Goal: Task Accomplishment & Management: Use online tool/utility

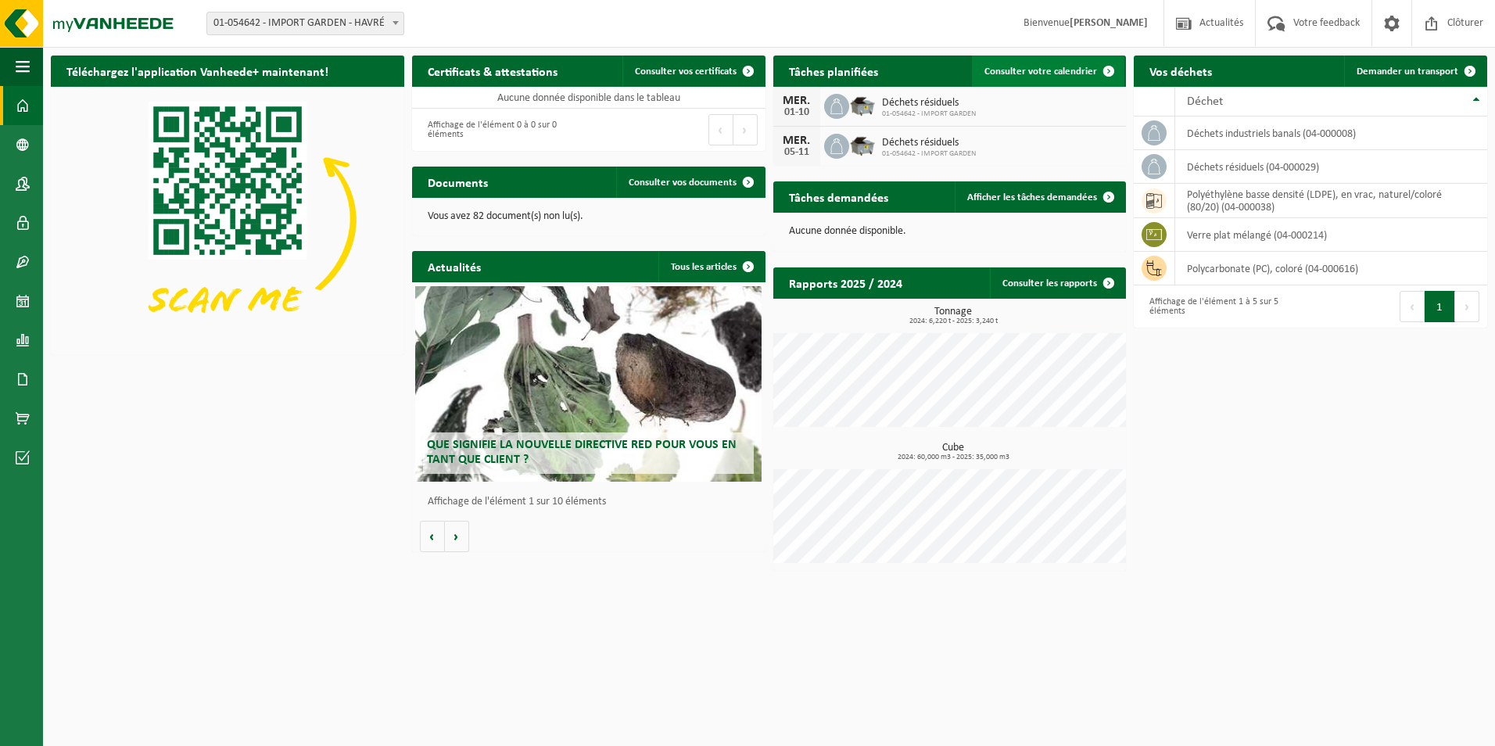
click at [1050, 70] on span "Consulter votre calendrier" at bounding box center [1040, 71] width 113 height 10
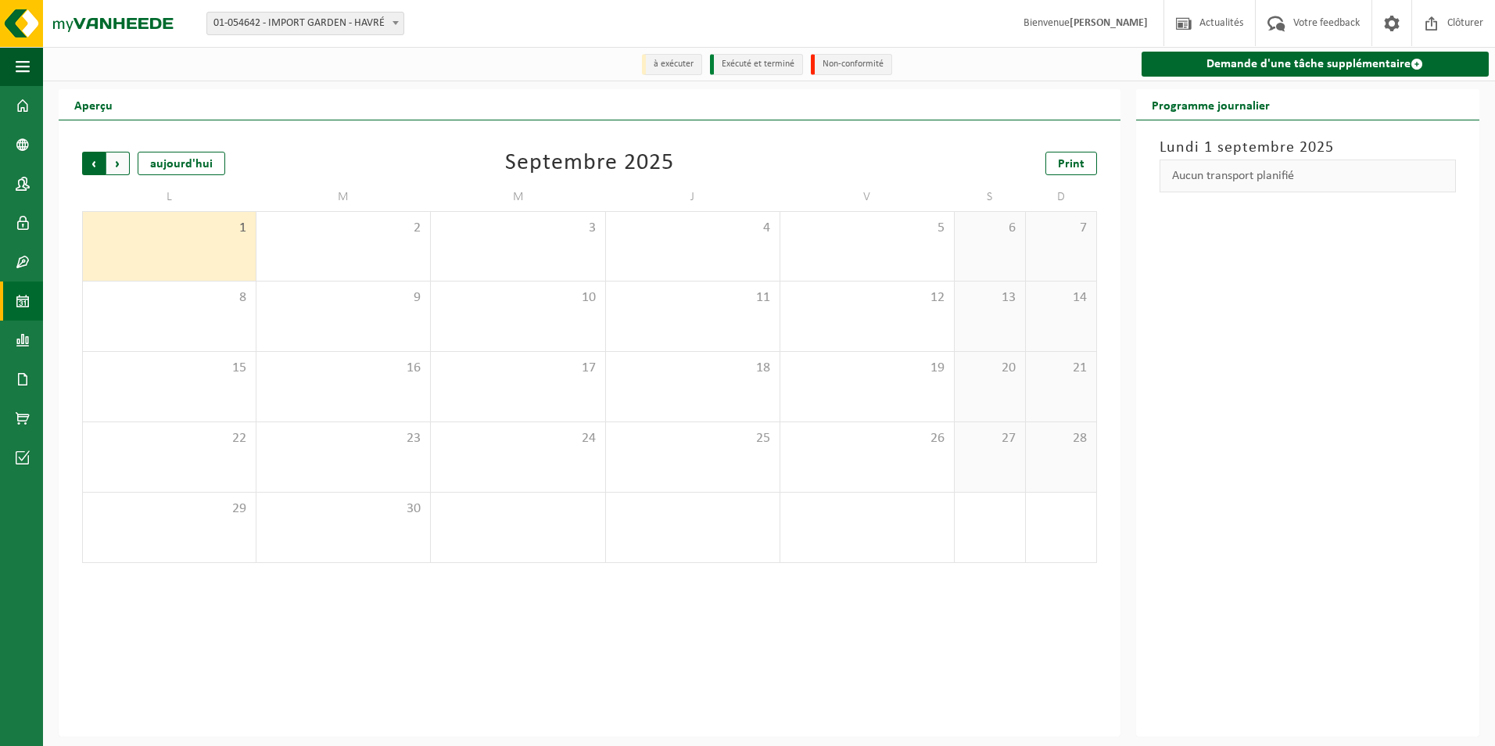
click at [119, 162] on span "Suivant" at bounding box center [117, 163] width 23 height 23
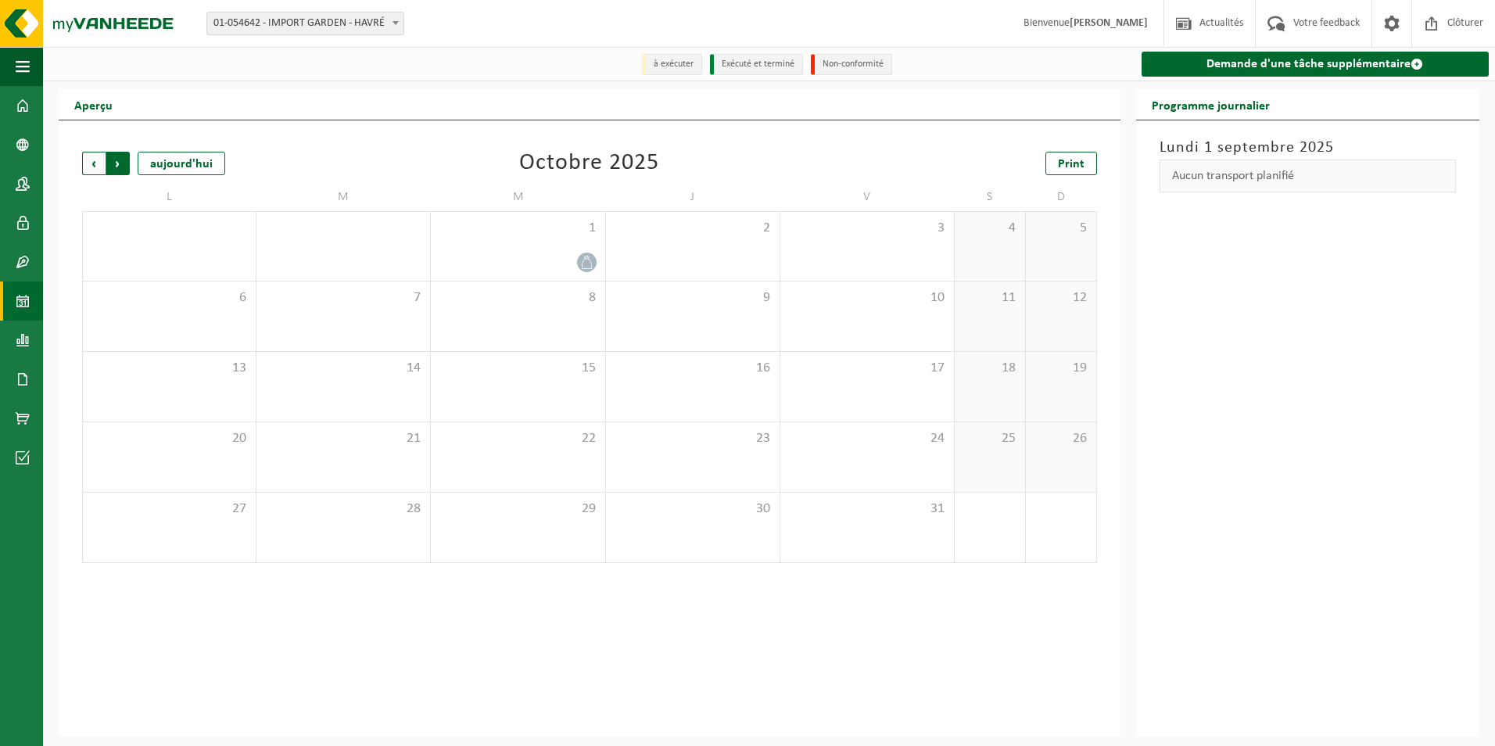
click at [95, 166] on span "Précédent" at bounding box center [93, 163] width 23 height 23
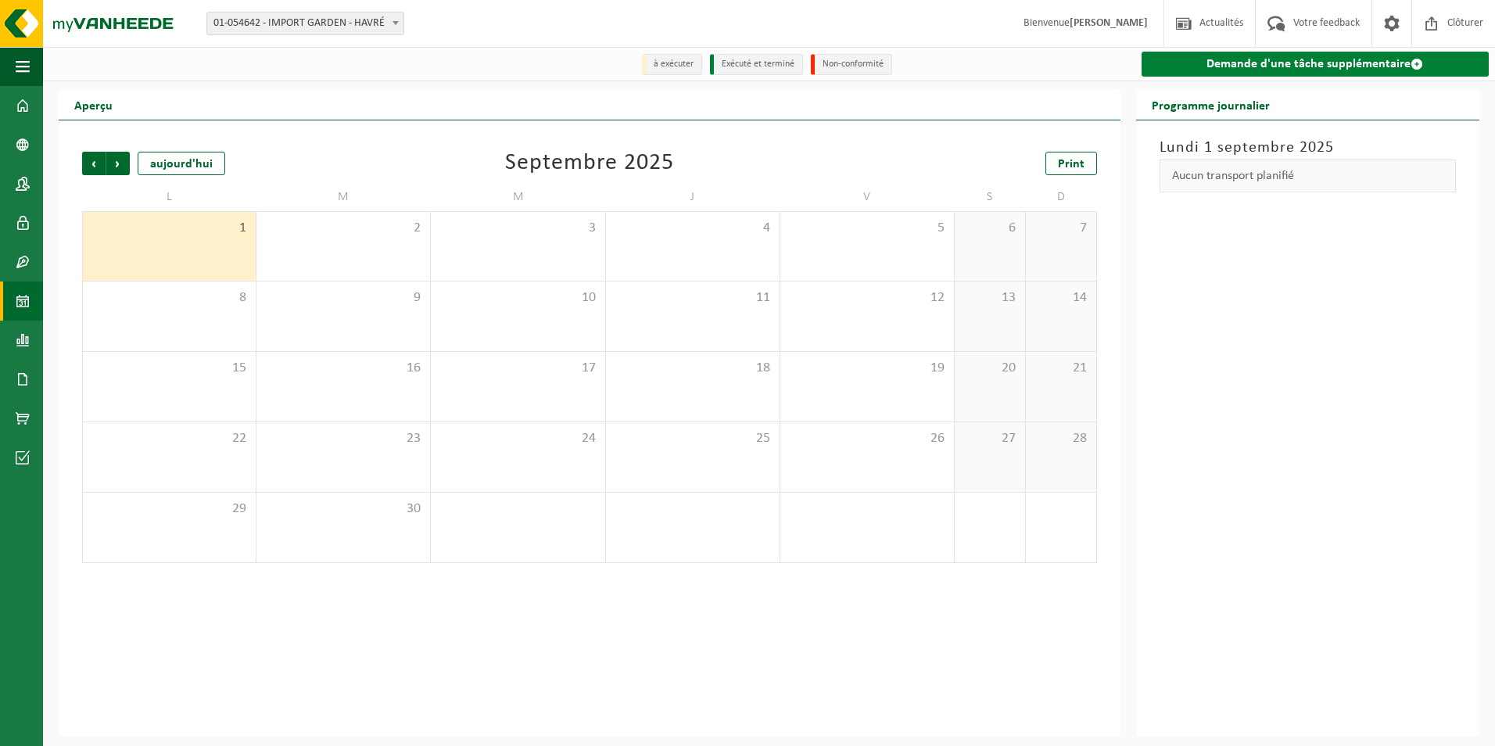
click at [1263, 63] on link "Demande d'une tâche supplémentaire" at bounding box center [1314, 64] width 347 height 25
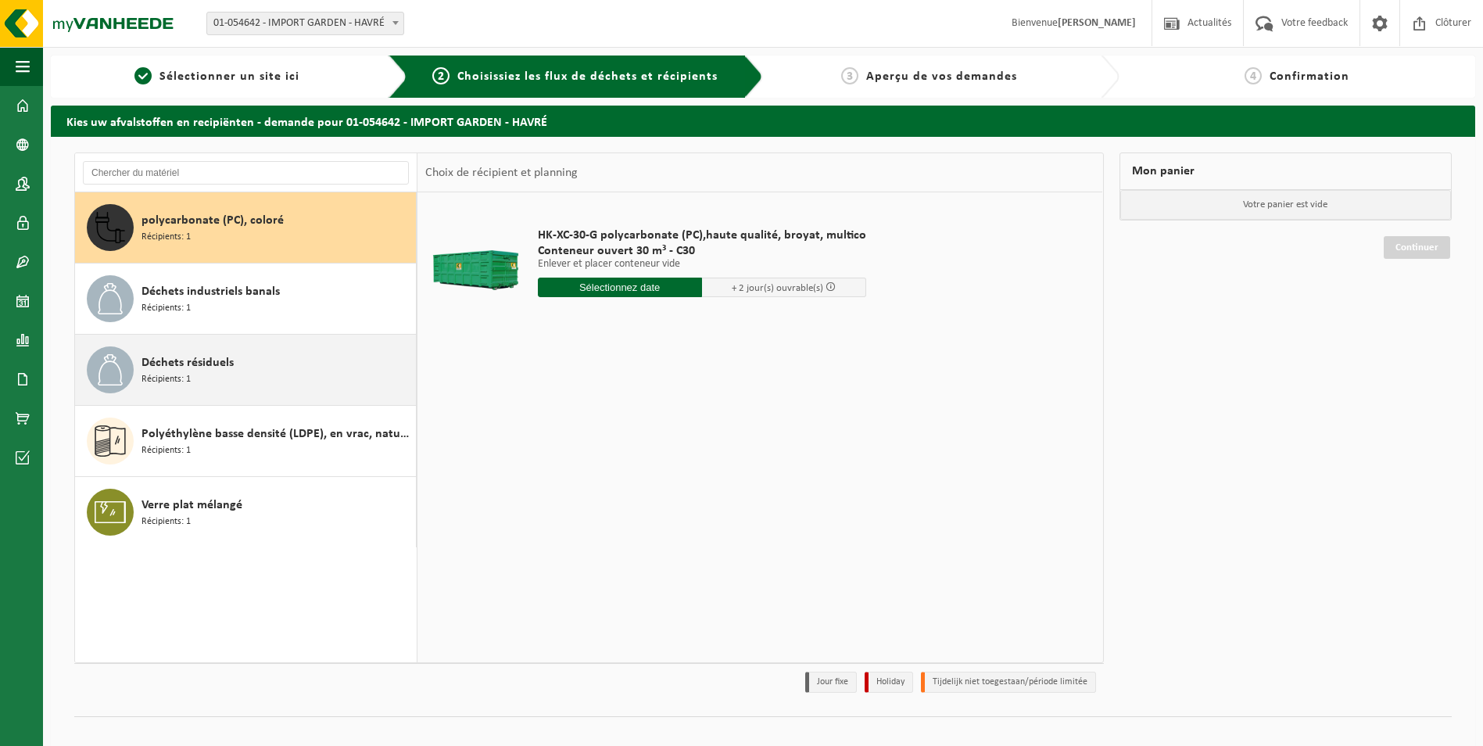
click at [220, 372] on div "Déchets résiduels Récipients: 1" at bounding box center [276, 369] width 270 height 47
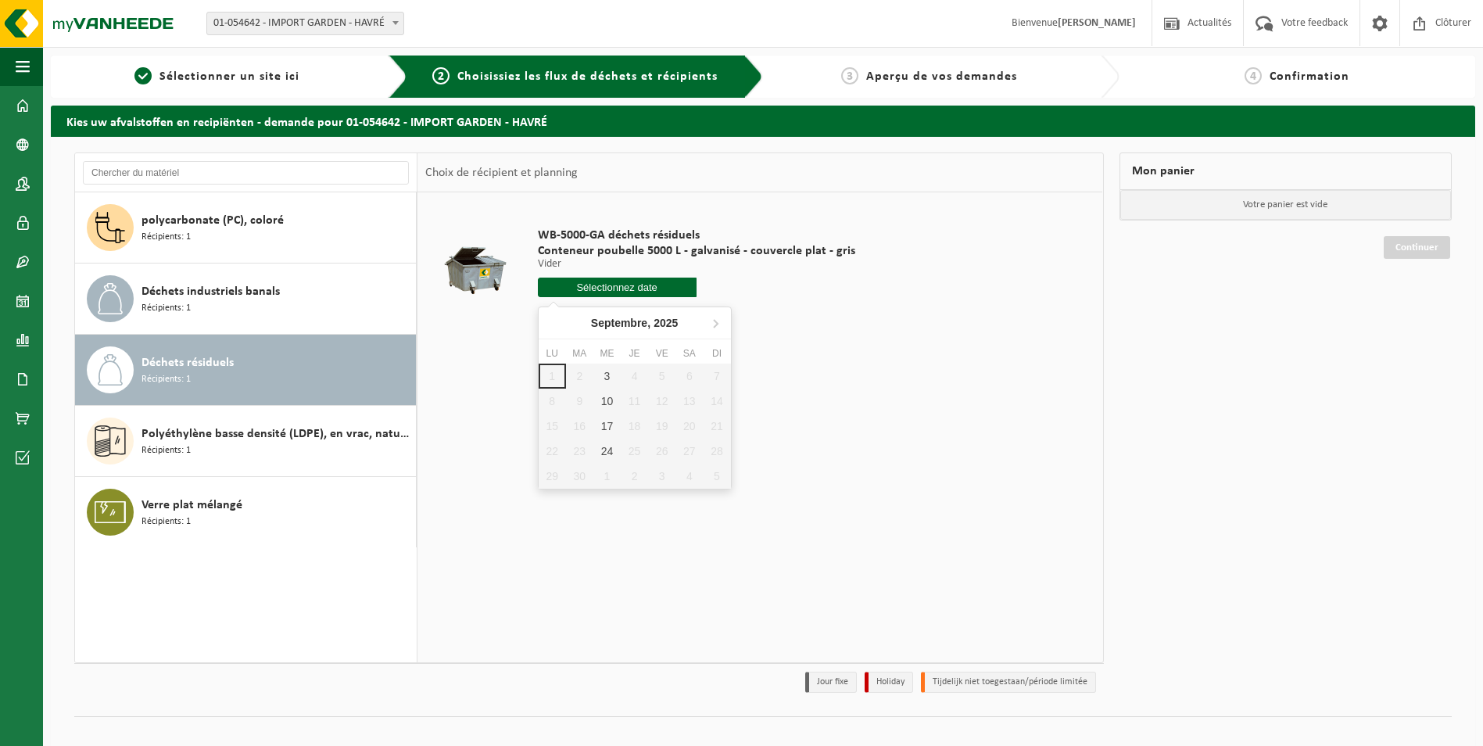
click at [585, 285] on input "text" at bounding box center [617, 287] width 159 height 20
click at [606, 376] on div "3" at bounding box center [606, 375] width 27 height 25
type input "à partir de 2025-09-03"
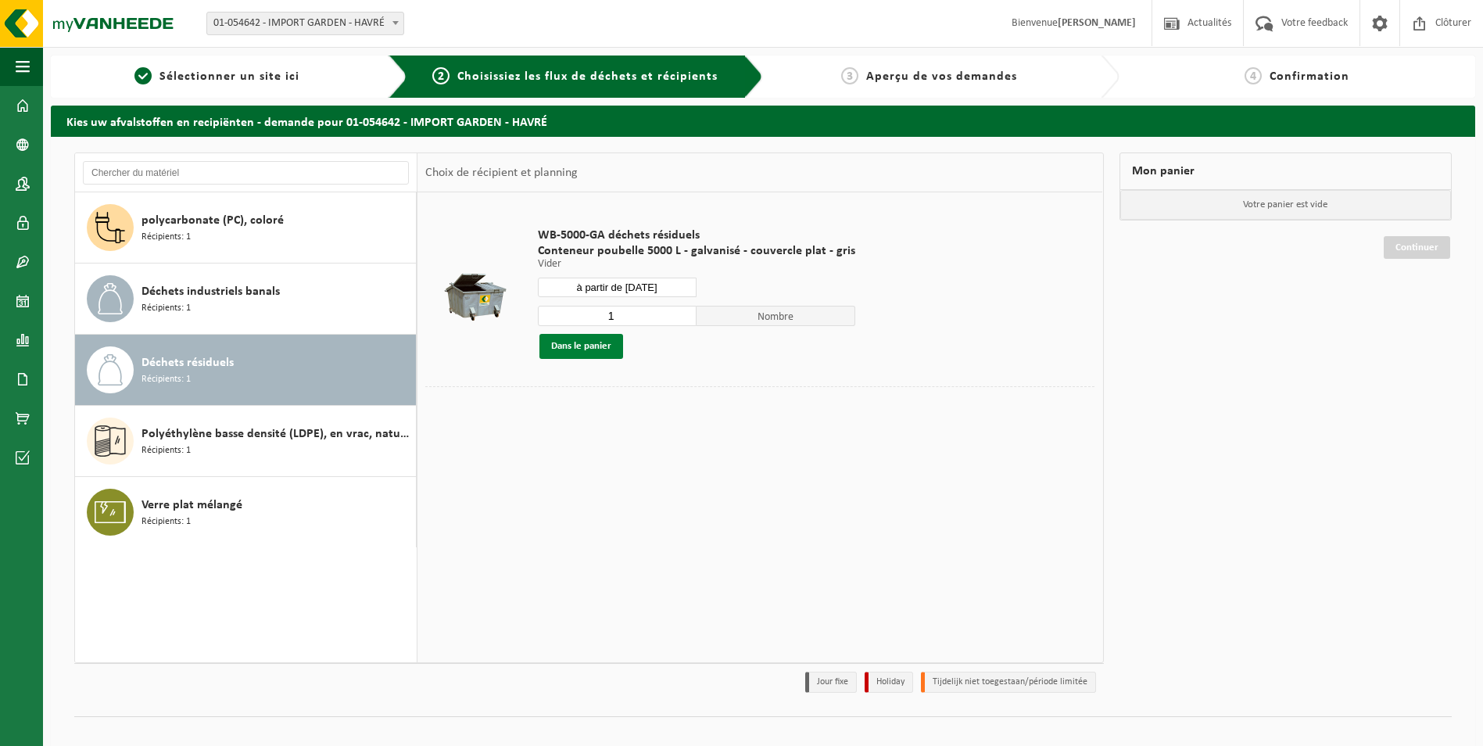
click at [595, 341] on button "Dans le panier" at bounding box center [581, 346] width 84 height 25
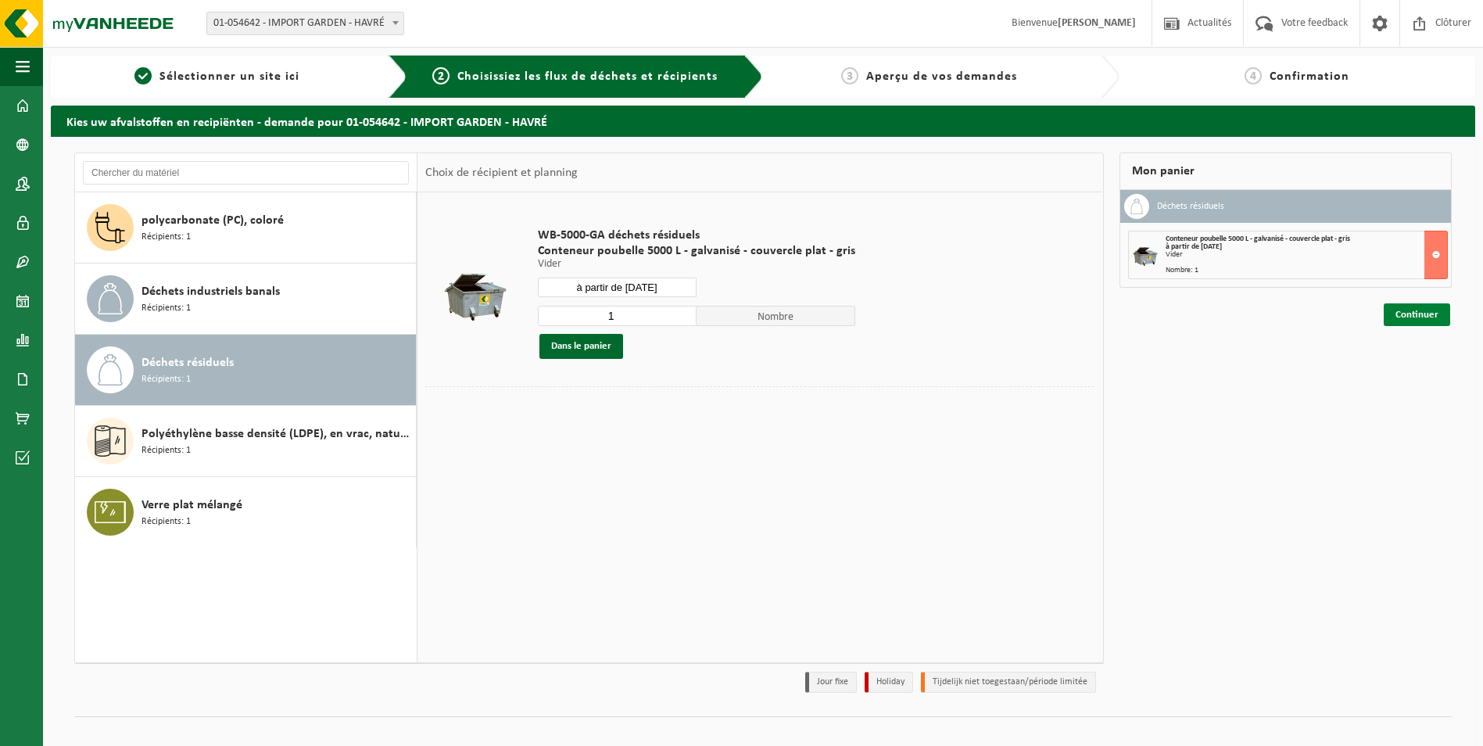
click at [1420, 310] on link "Continuer" at bounding box center [1417, 314] width 66 height 23
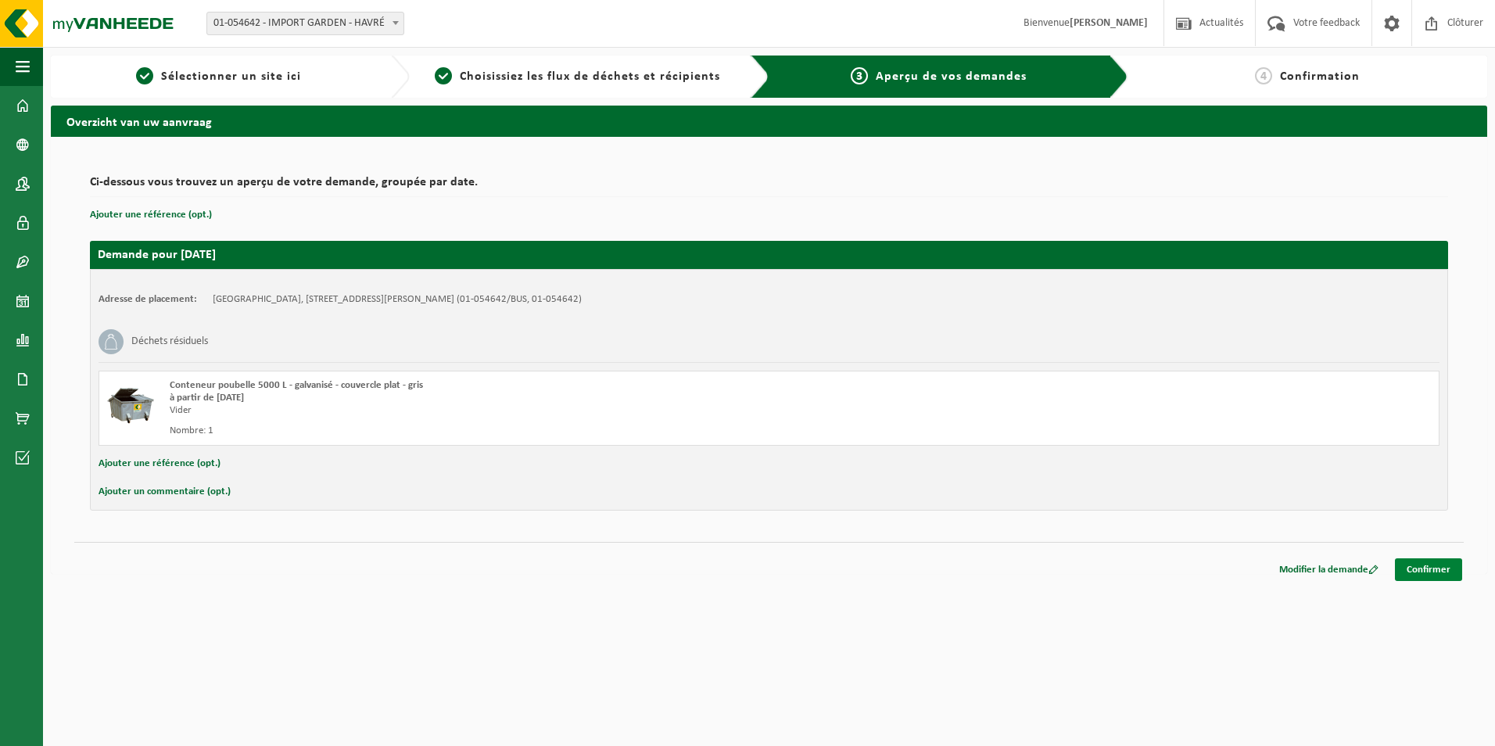
click at [1438, 570] on link "Confirmer" at bounding box center [1427, 569] width 67 height 23
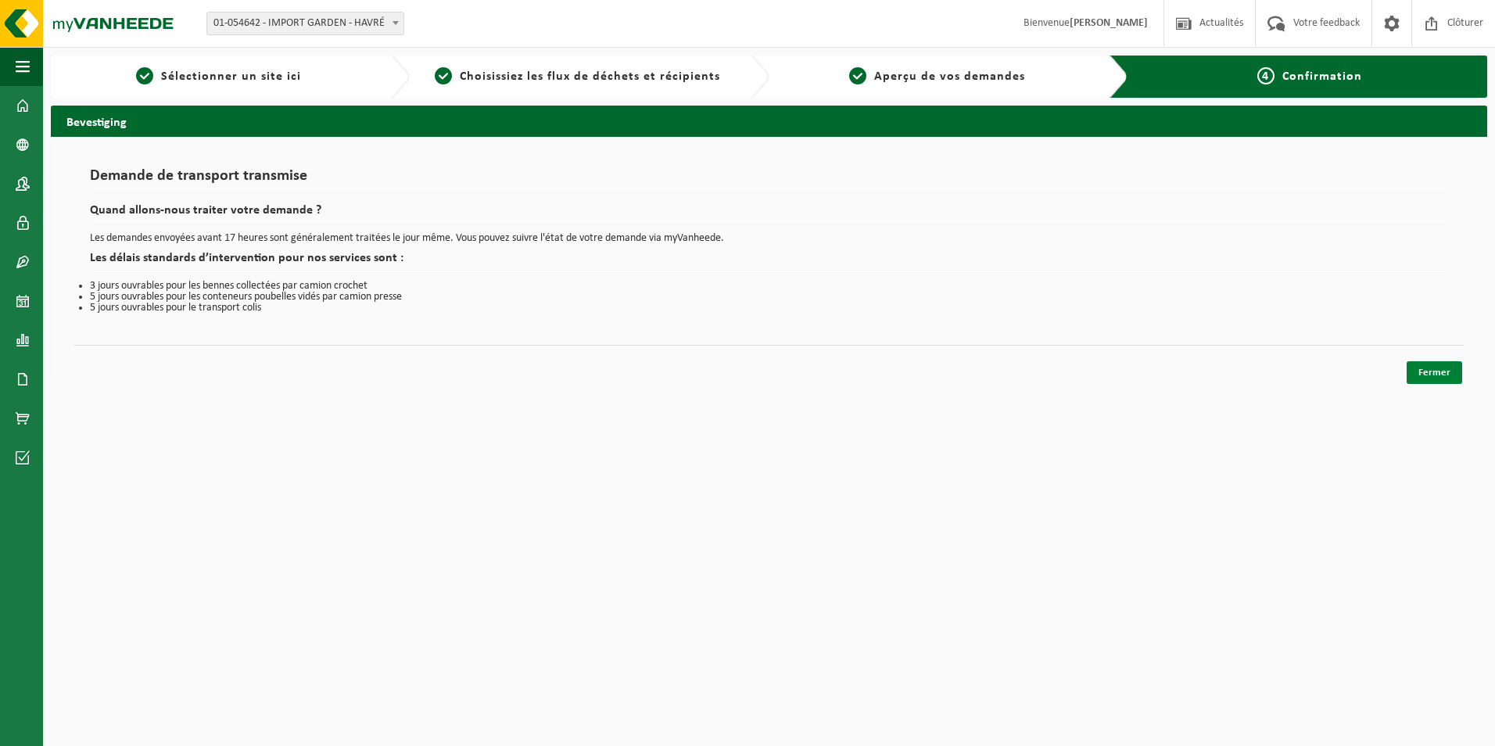
click at [1427, 367] on link "Fermer" at bounding box center [1433, 372] width 55 height 23
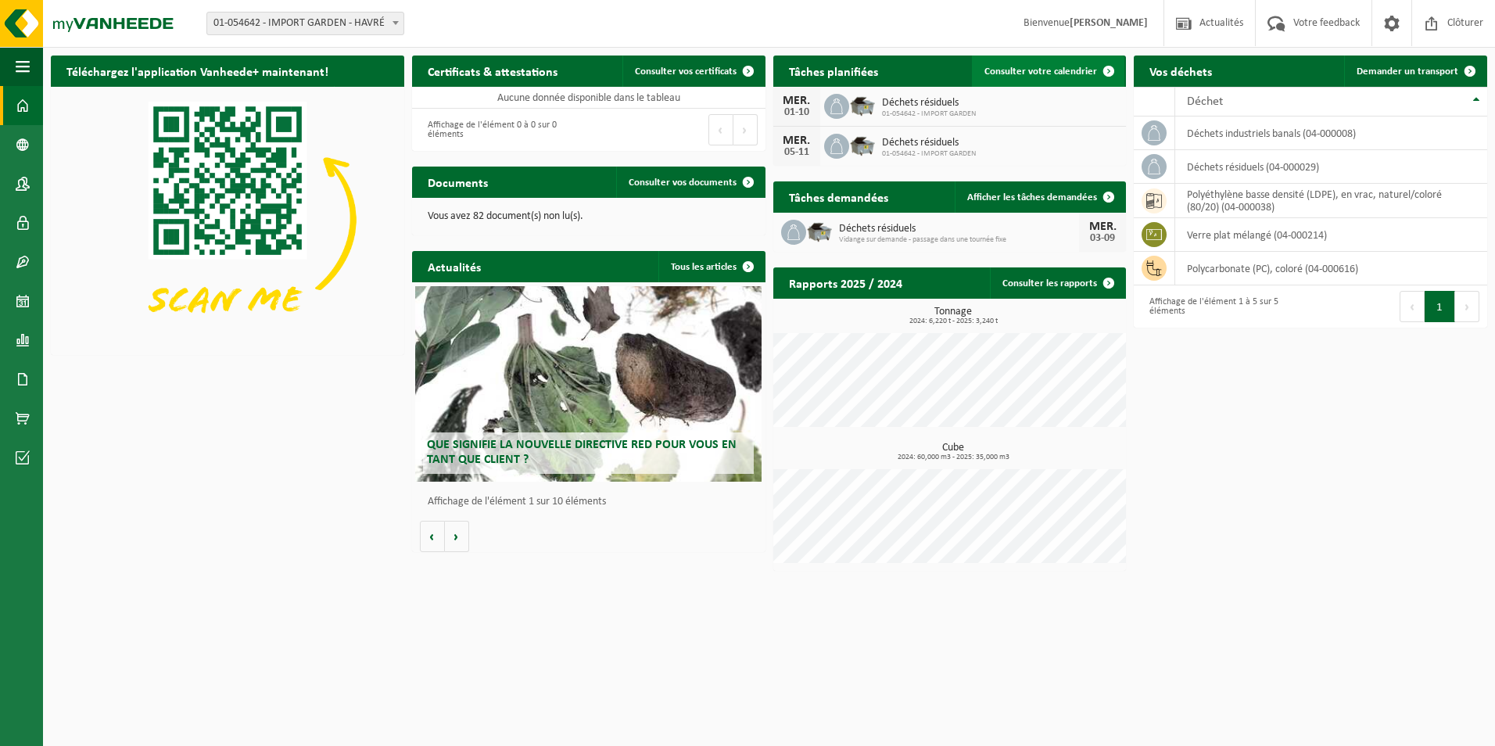
click at [1072, 67] on span "Consulter votre calendrier" at bounding box center [1040, 71] width 113 height 10
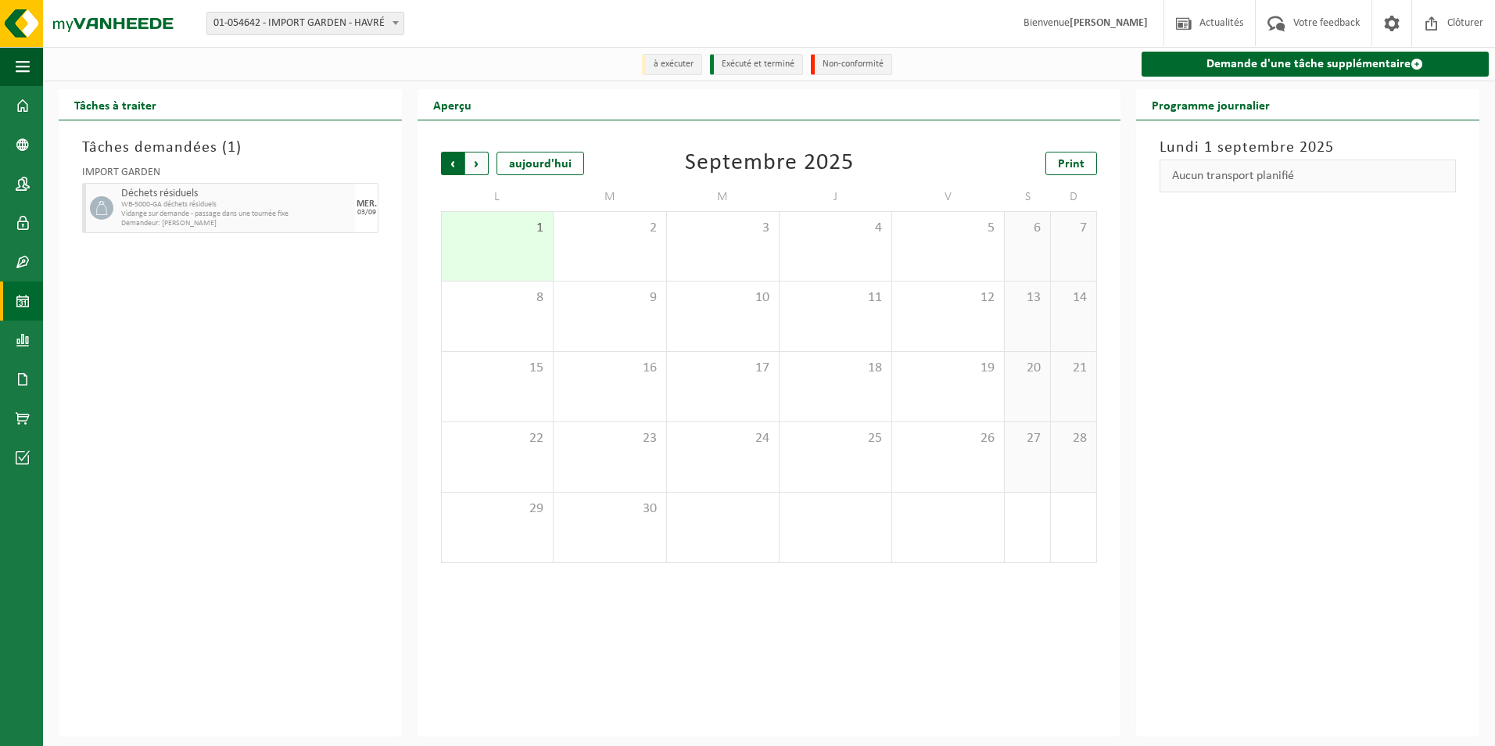
click at [476, 164] on span "Suivant" at bounding box center [476, 163] width 23 height 23
click at [449, 167] on span "Précédent" at bounding box center [452, 163] width 23 height 23
